Goal: Task Accomplishment & Management: Use online tool/utility

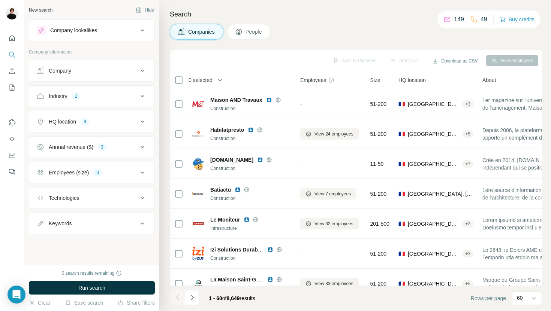
click at [518, 9] on h4 "Search" at bounding box center [356, 14] width 372 height 10
click at [519, 20] on button "Buy credits" at bounding box center [516, 19] width 35 height 10
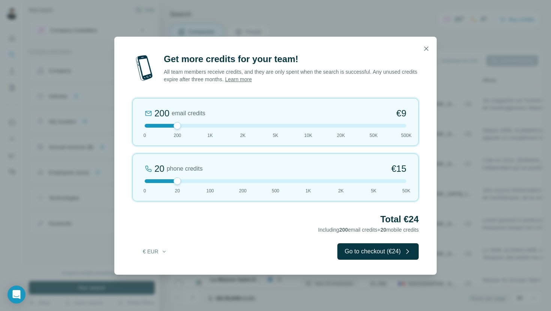
click at [491, 20] on div "Get more credits for your team! All team members receive credits, and they are …" at bounding box center [275, 155] width 551 height 311
drag, startPoint x: 176, startPoint y: 181, endPoint x: 194, endPoint y: 181, distance: 17.2
click at [194, 181] on div at bounding box center [275, 181] width 261 height 4
click at [427, 49] on icon "button" at bounding box center [425, 48] width 7 height 7
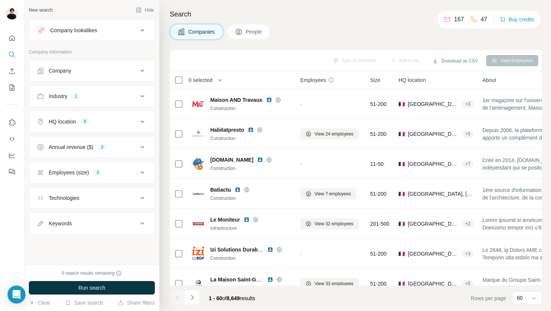
click at [471, 19] on icon at bounding box center [473, 19] width 7 height 7
click at [478, 19] on div "47" at bounding box center [478, 19] width 17 height 9
click at [480, 19] on p "47" at bounding box center [483, 19] width 7 height 9
drag, startPoint x: 482, startPoint y: 19, endPoint x: 465, endPoint y: 19, distance: 17.2
click at [465, 19] on div "167 47" at bounding box center [465, 19] width 44 height 10
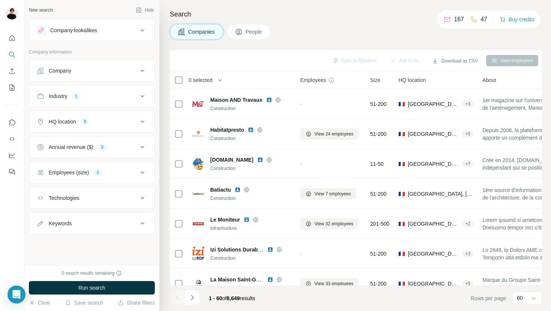
click at [465, 19] on div "167 47" at bounding box center [465, 19] width 44 height 10
drag, startPoint x: 443, startPoint y: 19, endPoint x: 476, endPoint y: 18, distance: 33.7
click at [476, 18] on div "167 47" at bounding box center [465, 19] width 44 height 10
click at [476, 18] on div "47" at bounding box center [478, 19] width 17 height 9
drag, startPoint x: 489, startPoint y: 18, endPoint x: 467, endPoint y: 18, distance: 22.1
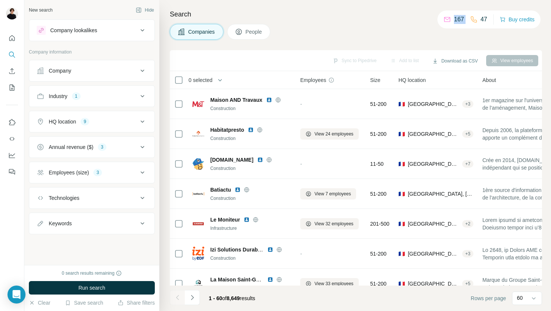
click at [469, 18] on div "167 47 Buy credits" at bounding box center [488, 19] width 103 height 18
click at [470, 18] on icon at bounding box center [473, 19] width 7 height 7
click at [132, 214] on div "Keywords" at bounding box center [92, 224] width 126 height 22
click at [136, 222] on div "Keywords" at bounding box center [87, 223] width 101 height 7
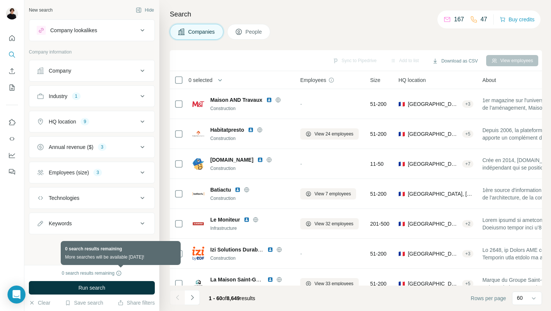
click at [120, 275] on icon at bounding box center [119, 273] width 6 height 6
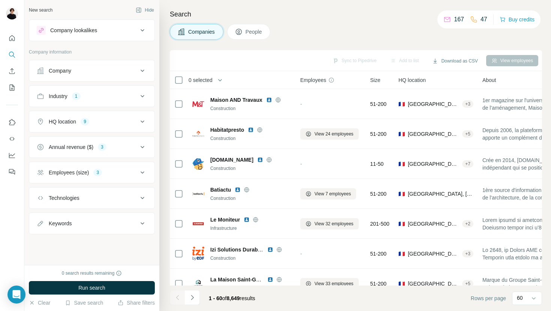
click at [242, 34] on icon at bounding box center [239, 32] width 6 height 6
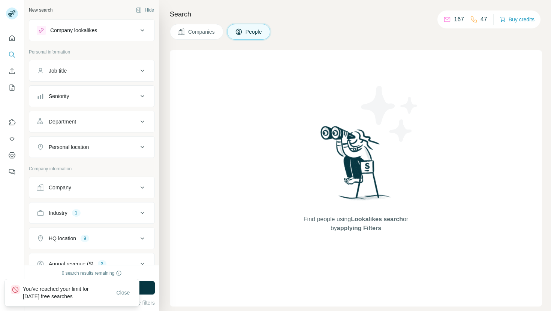
click at [200, 31] on span "Companies" at bounding box center [201, 31] width 27 height 7
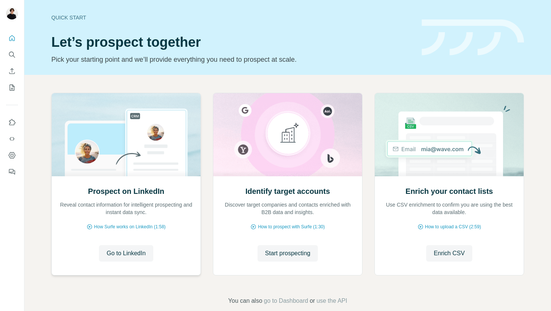
scroll to position [12, 0]
